Goal: Task Accomplishment & Management: Manage account settings

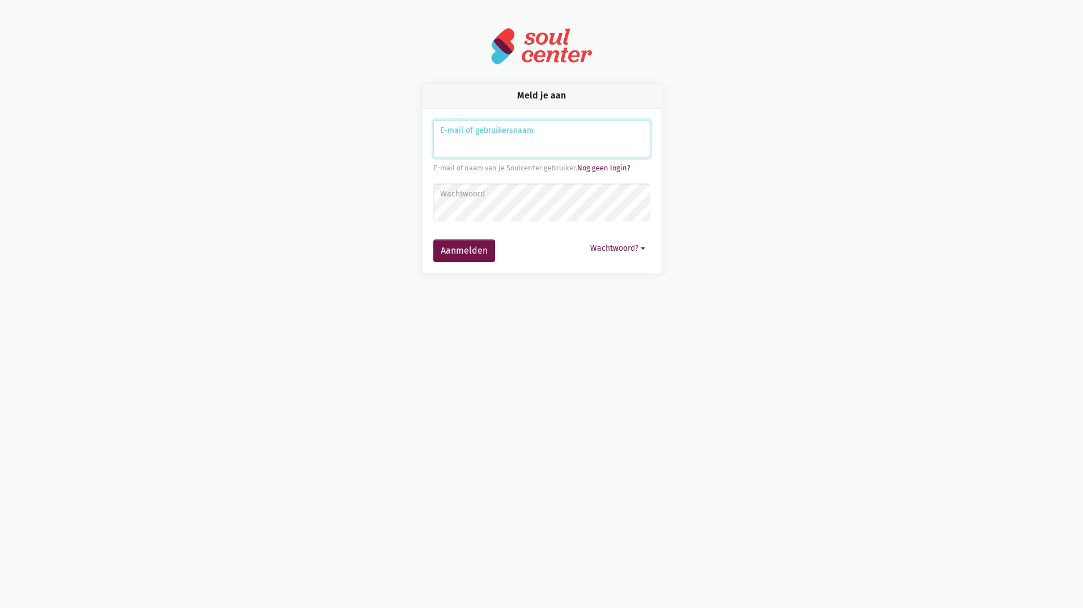
click at [498, 146] on input "Aanmelden" at bounding box center [541, 139] width 217 height 39
type input "[EMAIL_ADDRESS][DOMAIN_NAME]"
click at [571, 200] on label "Wachtwoord" at bounding box center [541, 194] width 202 height 12
click at [433, 240] on button "Aanmelden" at bounding box center [464, 251] width 62 height 23
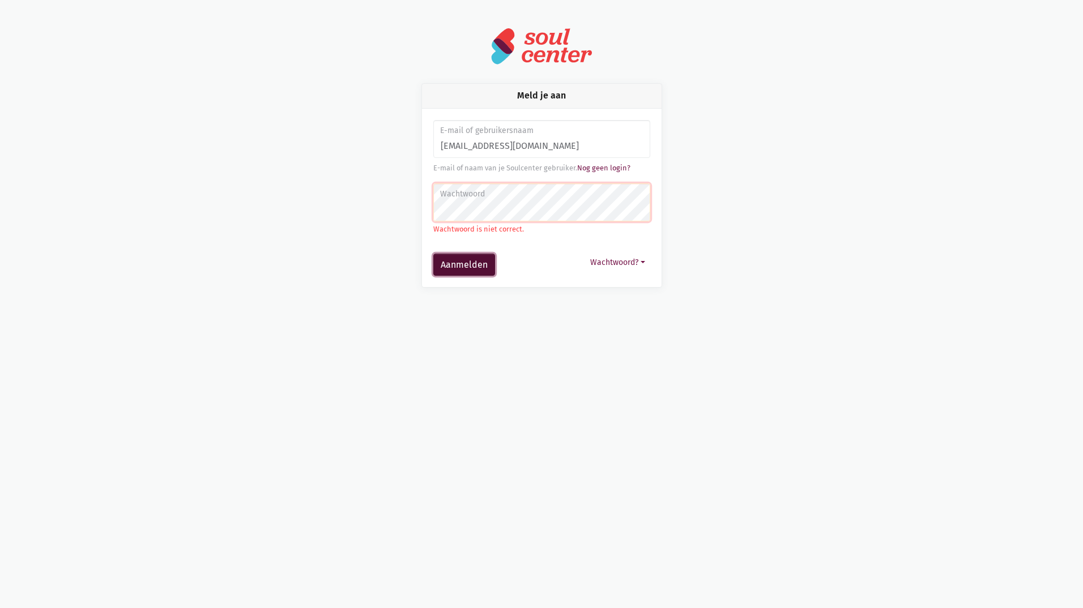
click at [477, 262] on button "Aanmelden" at bounding box center [464, 265] width 62 height 23
click at [480, 257] on button "Aanmelden" at bounding box center [464, 265] width 62 height 23
click at [604, 144] on input "[EMAIL_ADDRESS][DOMAIN_NAME]" at bounding box center [541, 139] width 217 height 39
click at [879, 148] on main "Meld je aan E-mail of gebruikersnaam leen.messiaen@wzchhart.be E-mail of naam v…" at bounding box center [541, 157] width 1083 height 260
